Goal: Book appointment/travel/reservation

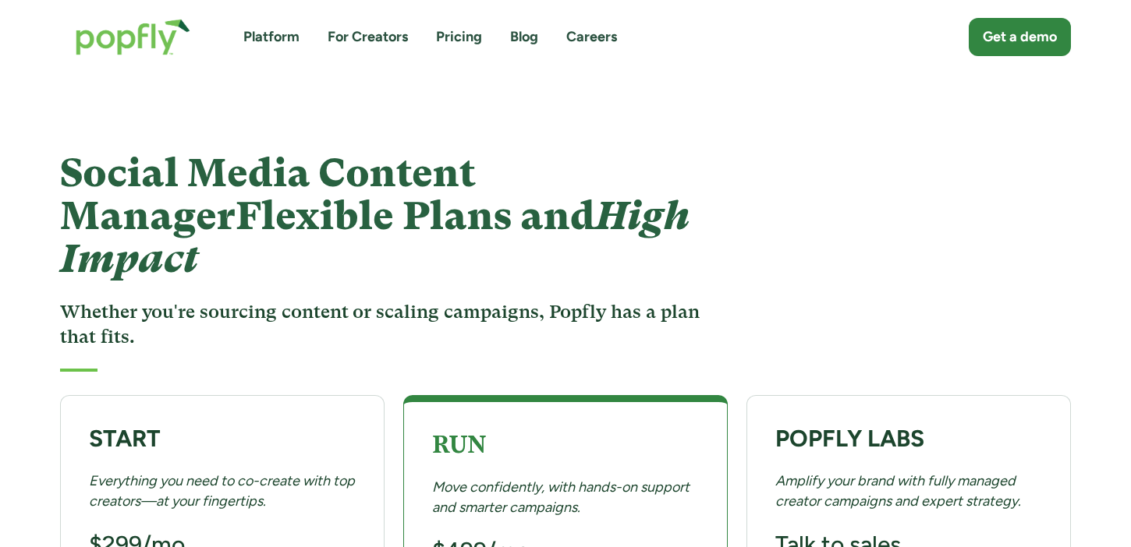
click at [289, 33] on link "Platform" at bounding box center [271, 36] width 56 height 19
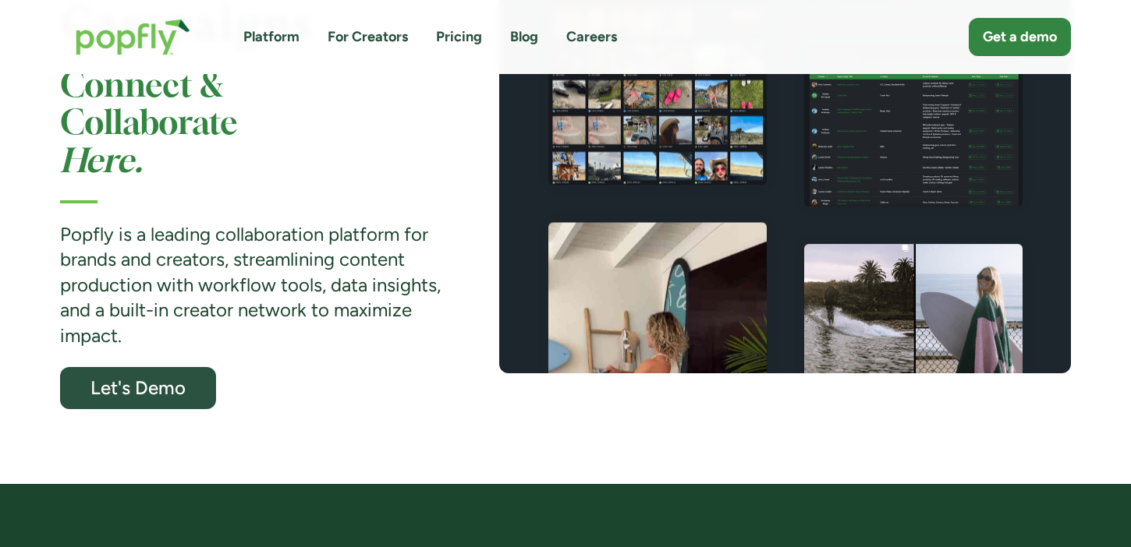
scroll to position [347, 0]
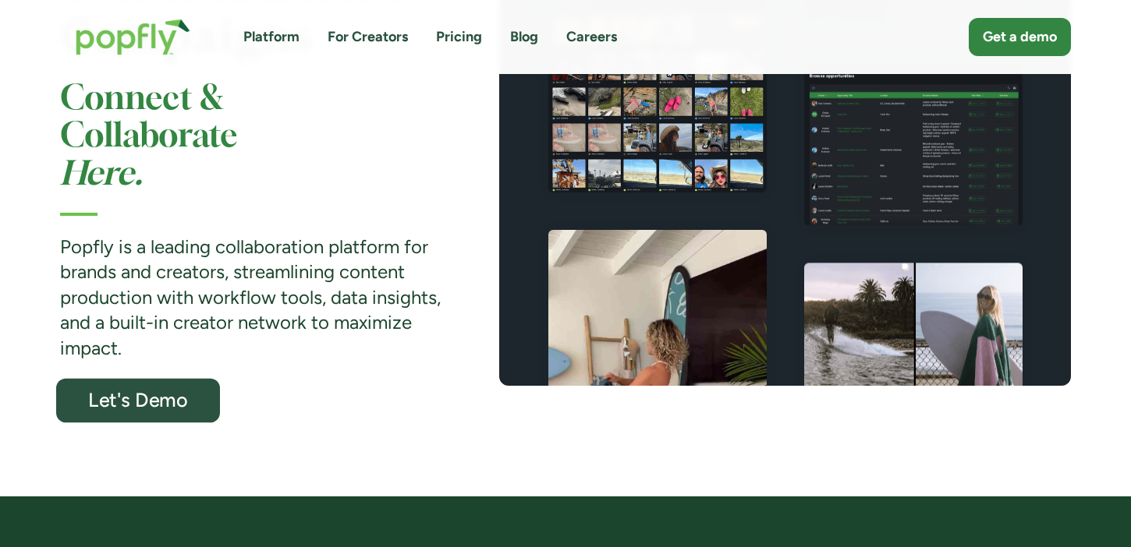
click at [168, 390] on div "Let's Demo" at bounding box center [138, 400] width 134 height 20
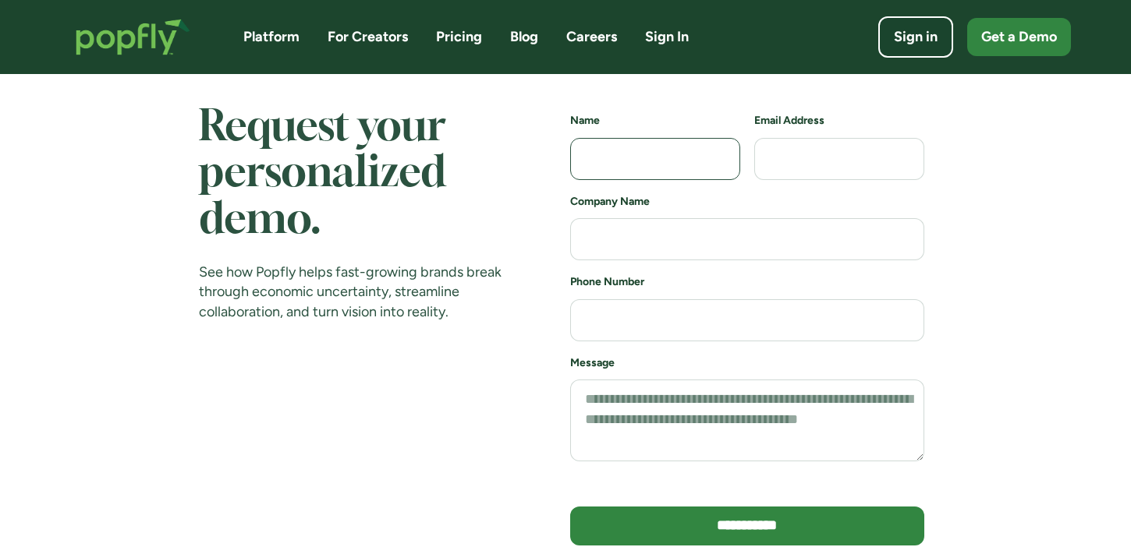
click at [661, 151] on input "demo schedule" at bounding box center [655, 159] width 170 height 42
type input "*"
type input "********"
